Goal: Task Accomplishment & Management: Complete application form

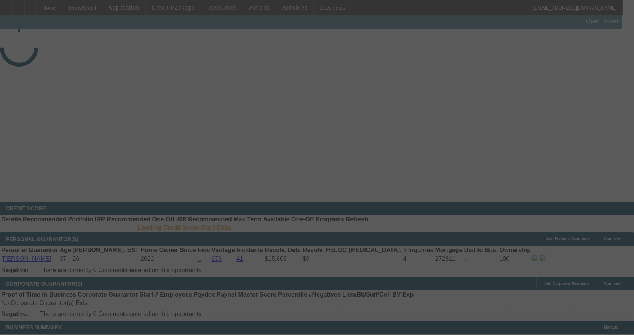
select select "3"
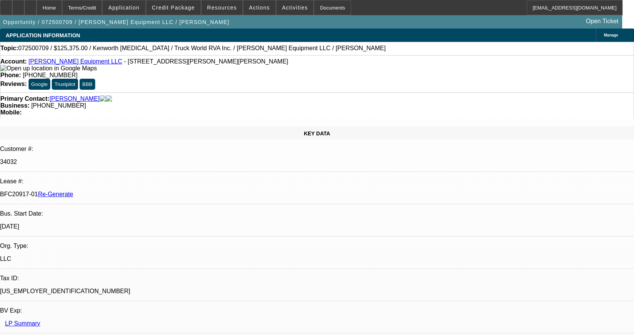
select select "0.15"
select select "2"
select select "0"
select select "6"
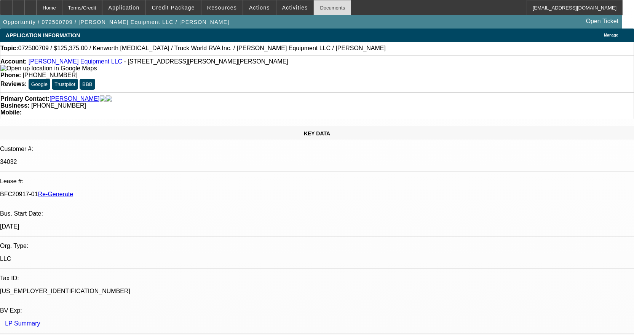
click at [317, 10] on div "Documents" at bounding box center [332, 7] width 37 height 15
click at [187, 7] on span "Credit Package" at bounding box center [173, 8] width 43 height 6
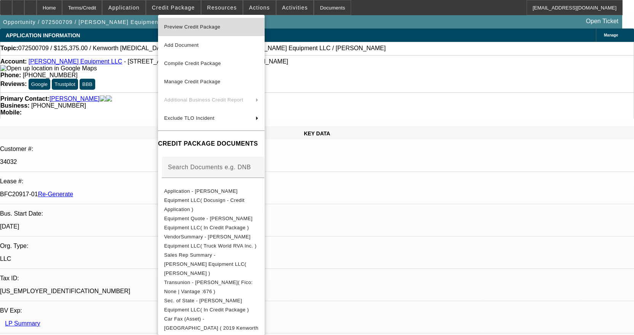
click at [209, 24] on span "Preview Credit Package" at bounding box center [192, 27] width 56 height 6
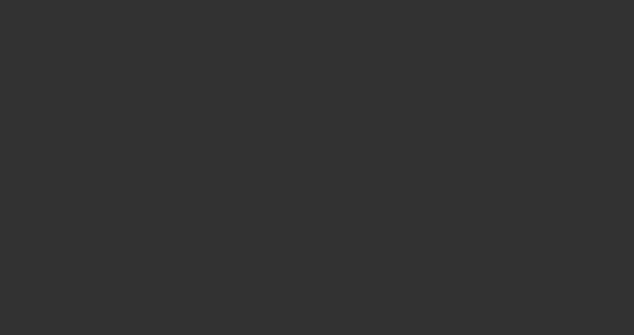
select select "4"
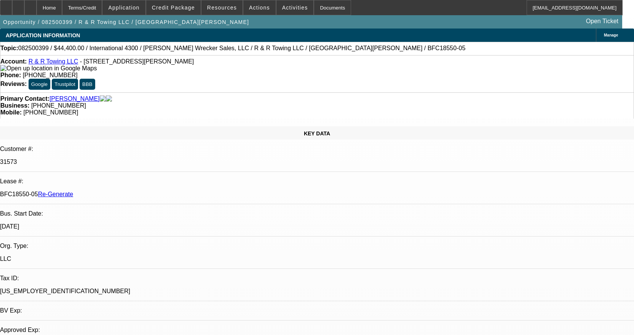
select select "0"
select select "6"
click at [289, 0] on span at bounding box center [294, 7] width 37 height 18
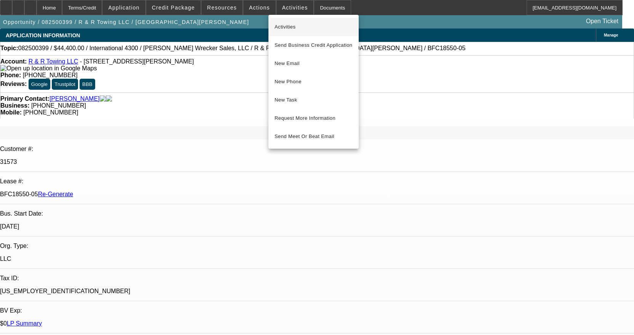
click at [289, 24] on span "Activities" at bounding box center [313, 26] width 78 height 9
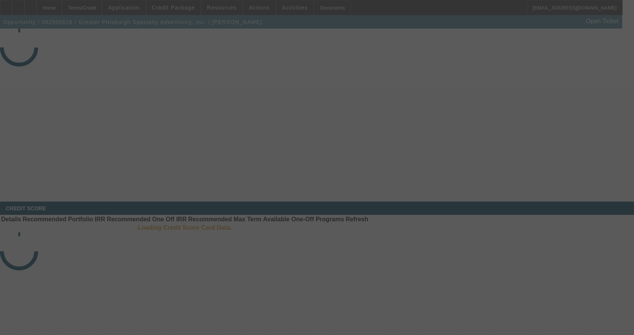
select select "4"
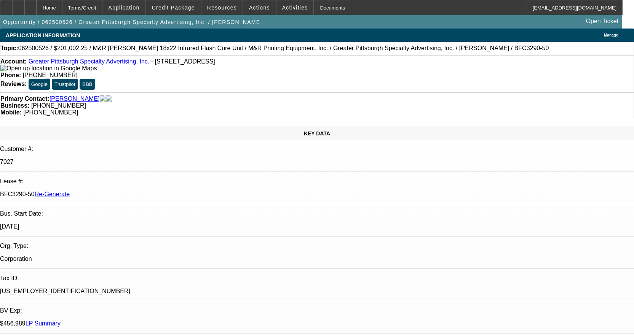
select select "0"
select select "2"
click at [330, 5] on div "Documents" at bounding box center [332, 7] width 37 height 15
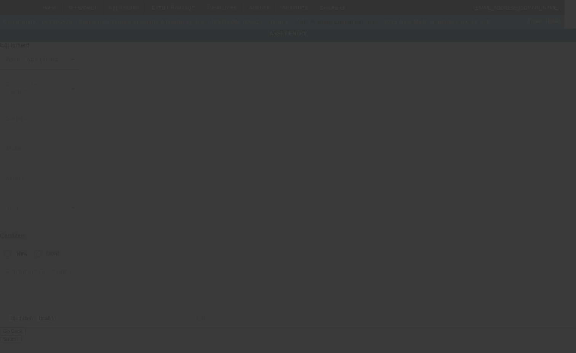
type input "M&R"
type input "Sportsman EX 16"x18""
radio input "true"
type textarea "14 Station 12 color Automatic Screen Printing Press includes all accessories, a…"
type input "112 Lincoln Ave"
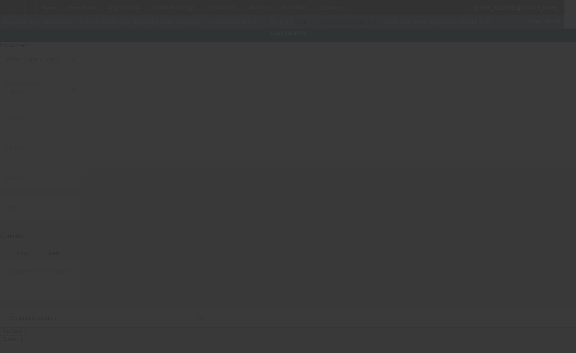
type input "Millvale"
type input "15209"
type input "Allegheny"
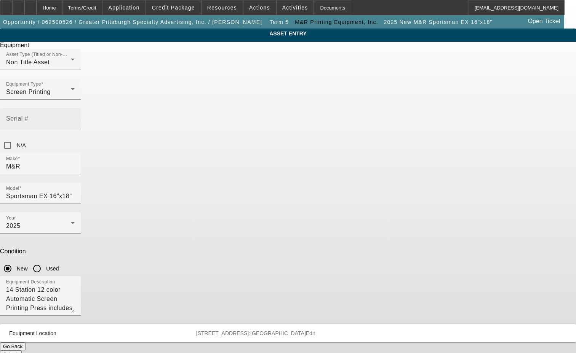
click at [75, 117] on input "Serial #" at bounding box center [40, 121] width 69 height 9
type input "223772829S"
click at [22, 351] on button "Submit" at bounding box center [11, 355] width 22 height 8
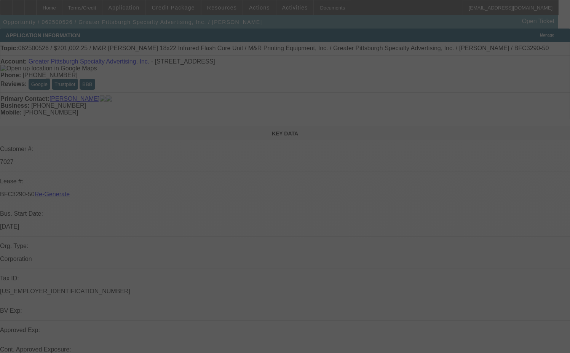
select select "4"
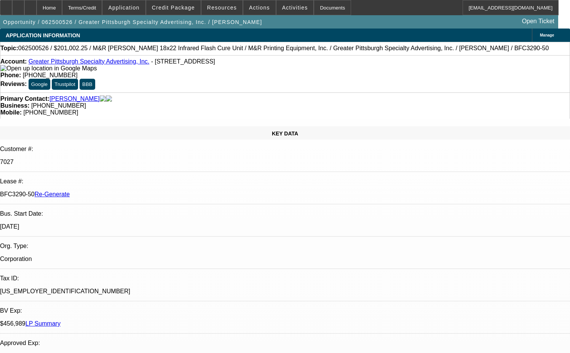
select select "0"
select select "2"
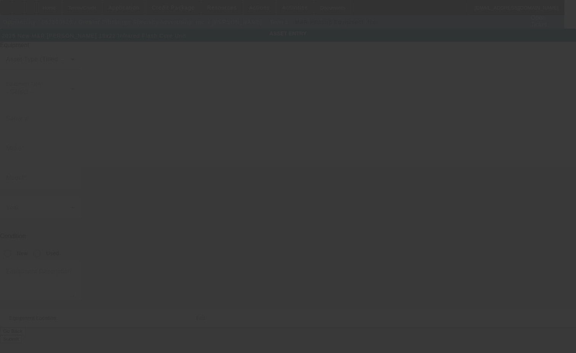
type input "M&R"
type input "[PERSON_NAME] 18x22 Infrared Flash Cure Unit"
radio input "true"
type input "[STREET_ADDRESS]"
type input "Millvale"
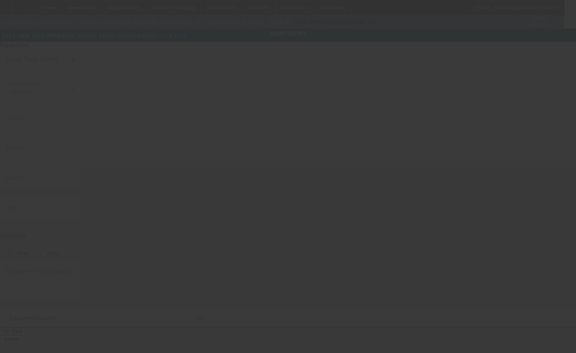
type input "15209"
type input "Allegheny"
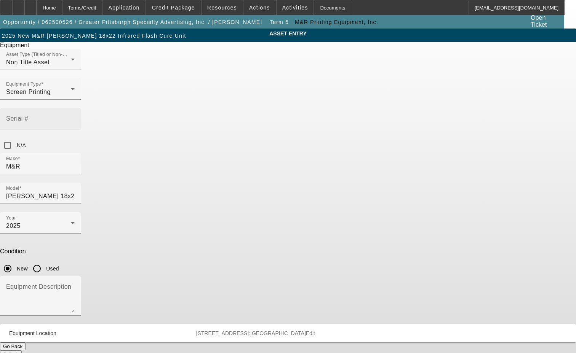
click at [28, 115] on mat-label "Serial #" at bounding box center [17, 118] width 22 height 6
click at [75, 117] on input "Serial #" at bounding box center [40, 121] width 69 height 9
type input "394839988R"
click at [22, 351] on button "Submit" at bounding box center [11, 355] width 22 height 8
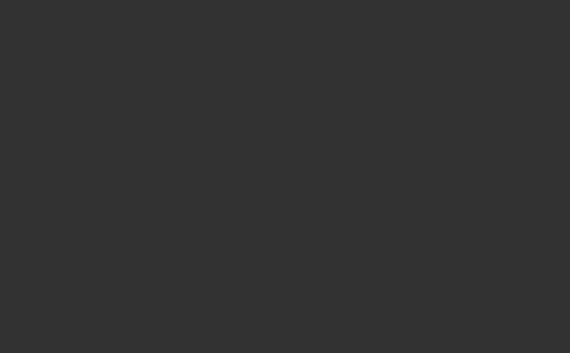
select select "4"
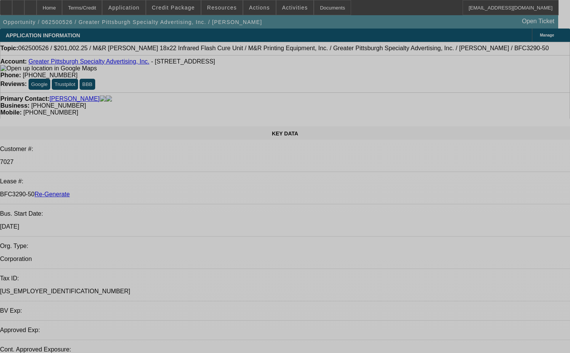
select select "0"
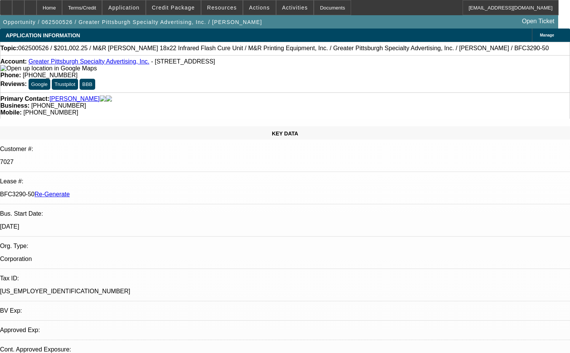
select select "0"
select select "2"
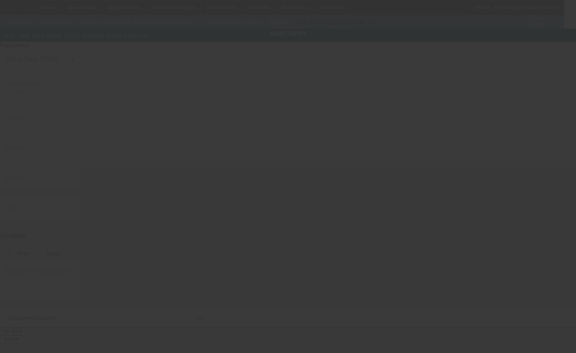
type input "M&R"
type input "Reno 18x22 Infrared Flash Cure Unit"
radio input "true"
type textarea "and all crating"
type input "[STREET_ADDRESS]"
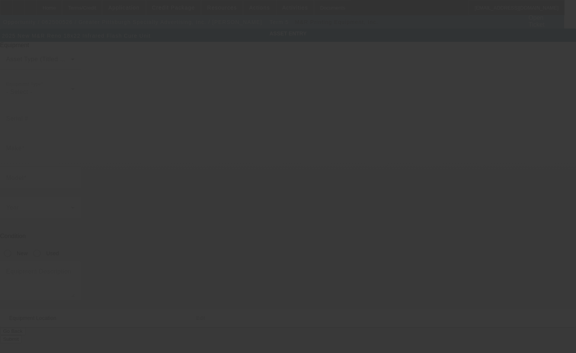
type input "Millvale"
type input "15209"
type input "Allegheny"
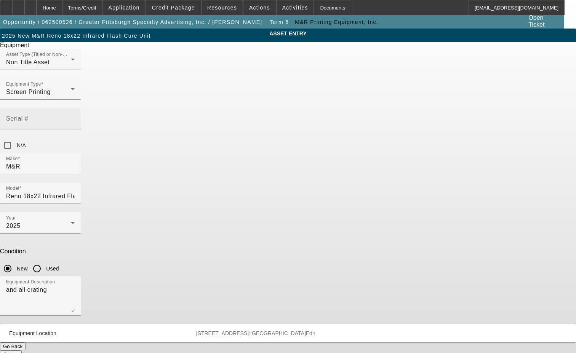
click at [75, 117] on input "Serial #" at bounding box center [40, 121] width 69 height 9
type input "344797936R"
click at [22, 351] on button "Submit" at bounding box center [11, 355] width 22 height 8
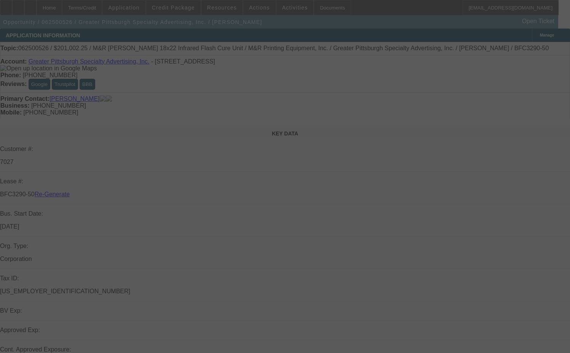
select select "4"
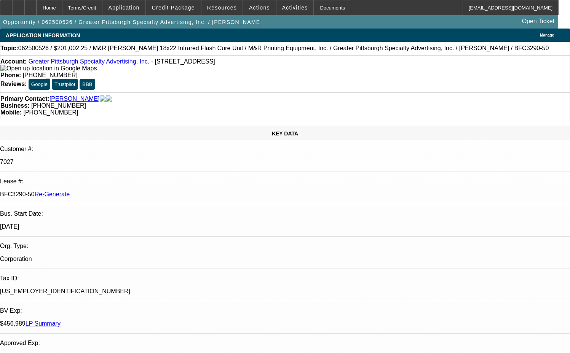
select select "0"
select select "2"
